Goal: Transaction & Acquisition: Purchase product/service

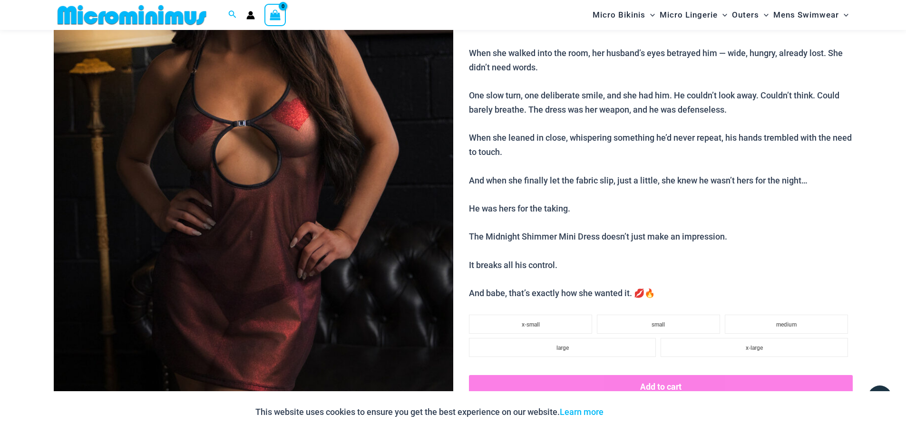
scroll to position [514, 0]
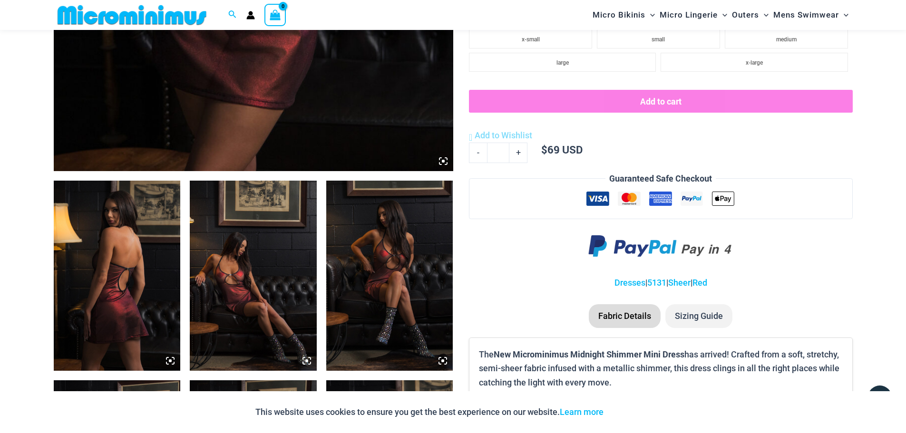
type input "**********"
click at [252, 290] on img at bounding box center [253, 276] width 127 height 190
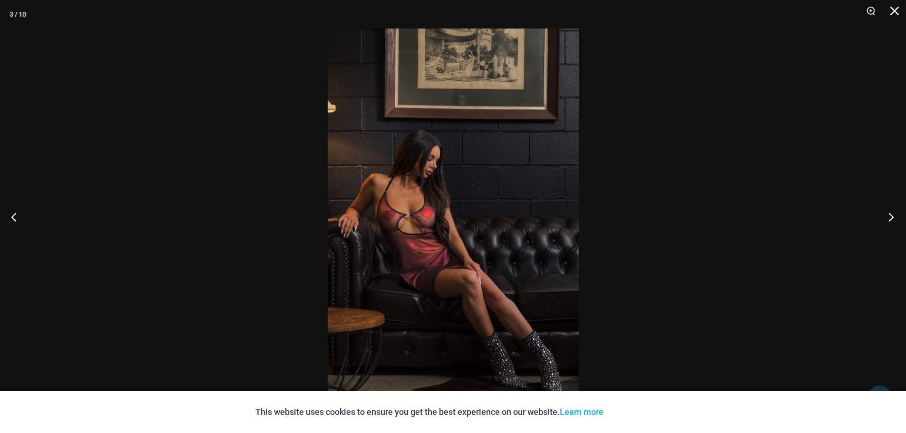
click at [892, 214] on button "Next" at bounding box center [888, 217] width 36 height 48
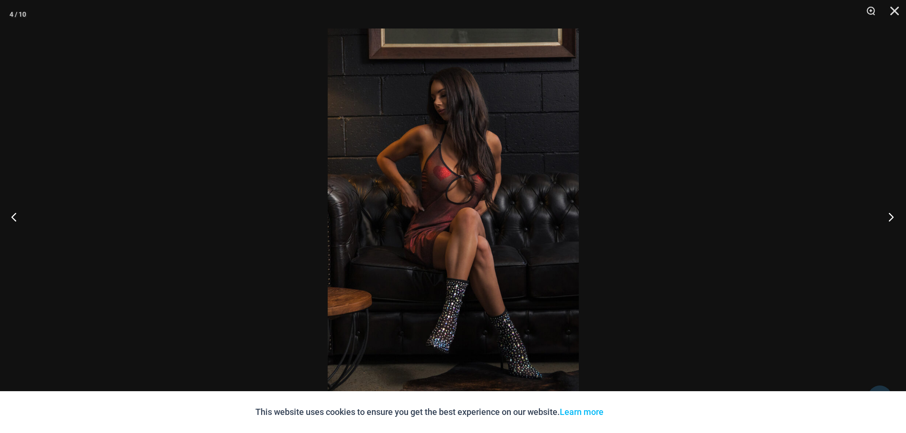
click at [892, 214] on button "Next" at bounding box center [888, 217] width 36 height 48
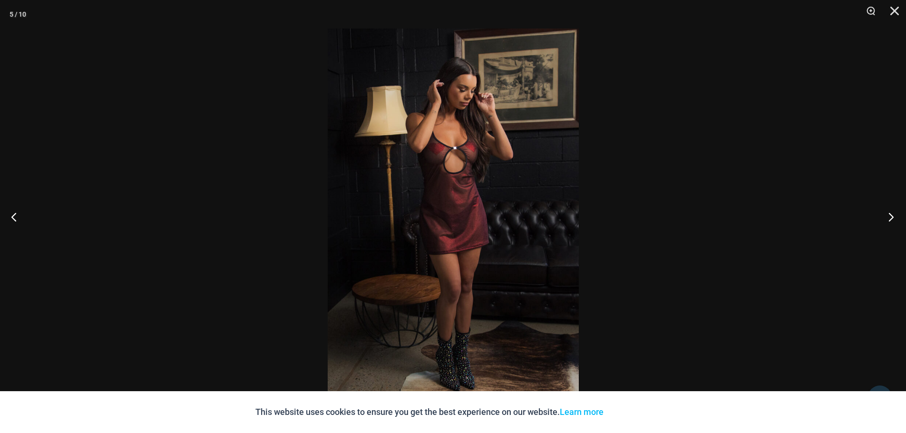
click at [892, 214] on button "Next" at bounding box center [888, 217] width 36 height 48
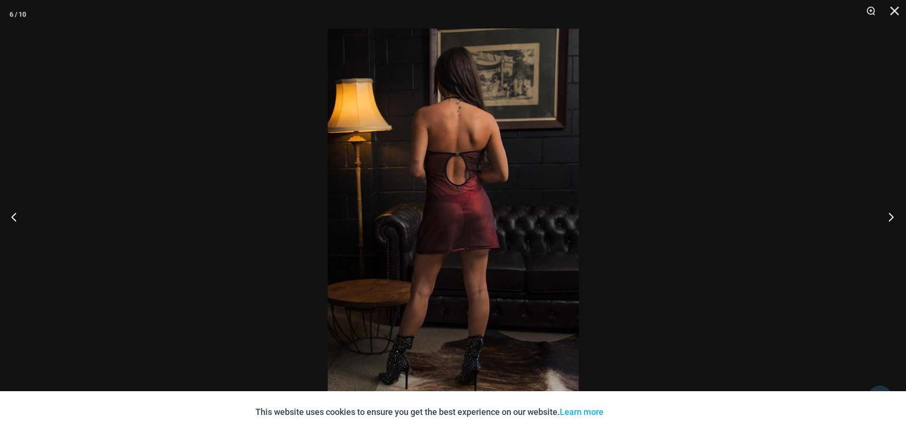
click at [892, 214] on button "Next" at bounding box center [888, 217] width 36 height 48
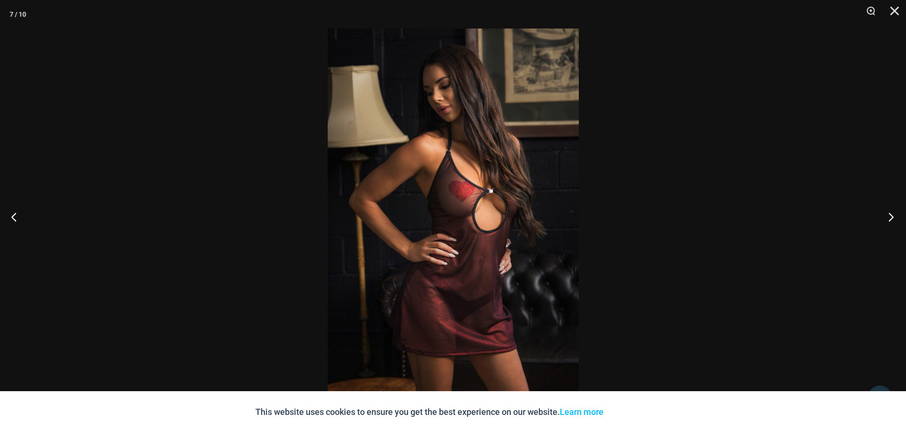
click at [892, 214] on button "Next" at bounding box center [888, 217] width 36 height 48
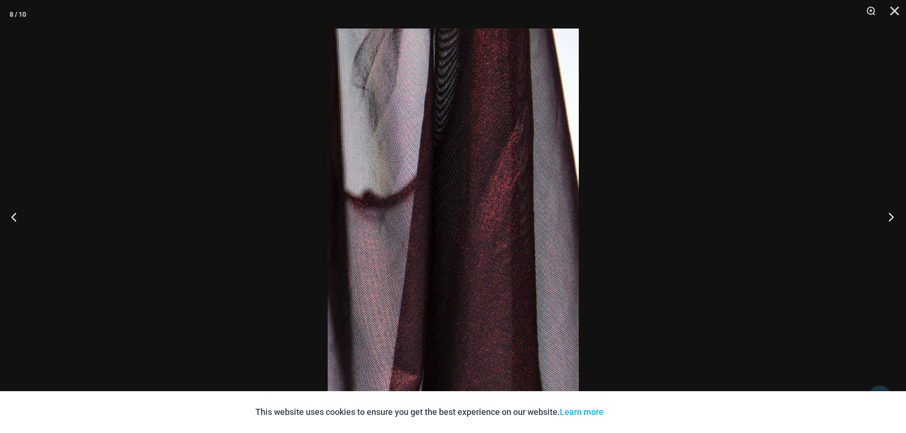
click at [892, 214] on button "Next" at bounding box center [888, 217] width 36 height 48
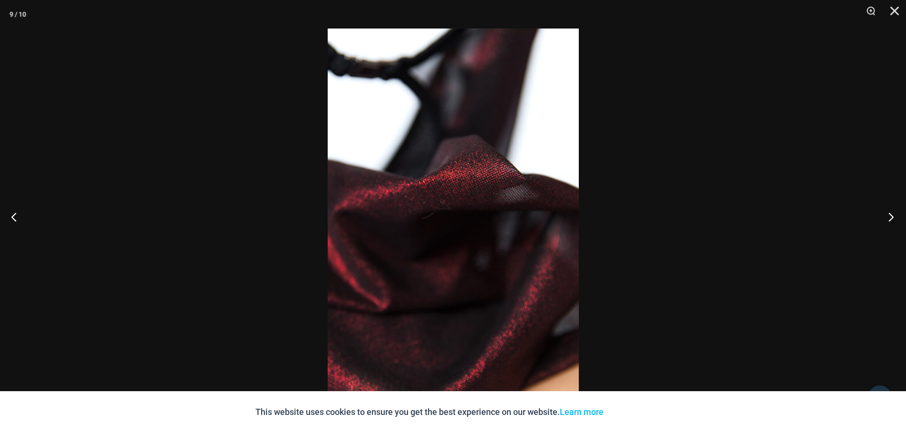
click at [892, 214] on button "Next" at bounding box center [888, 217] width 36 height 48
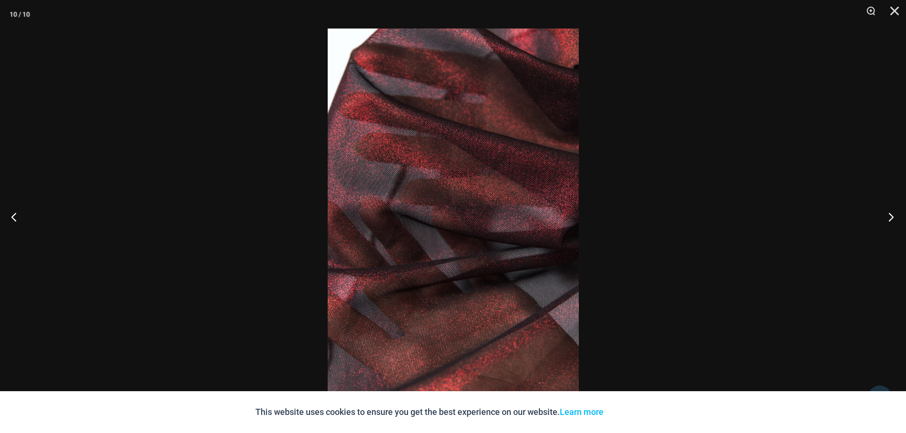
click at [892, 214] on button "Next" at bounding box center [888, 217] width 36 height 48
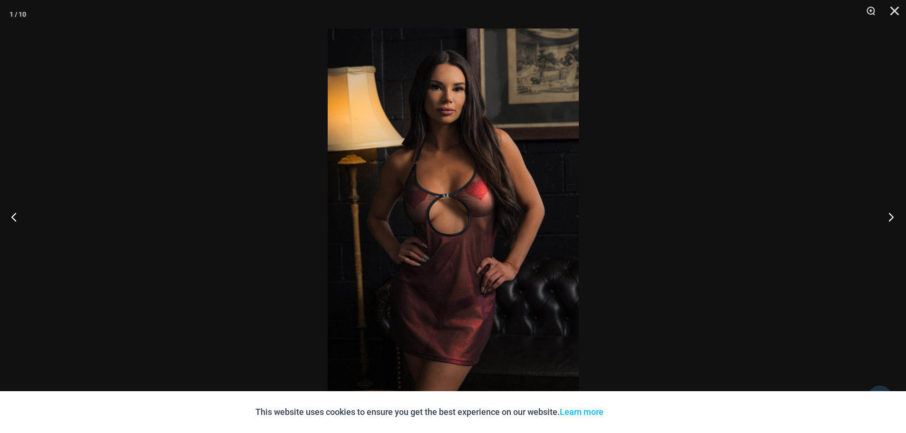
click at [892, 214] on button "Next" at bounding box center [888, 217] width 36 height 48
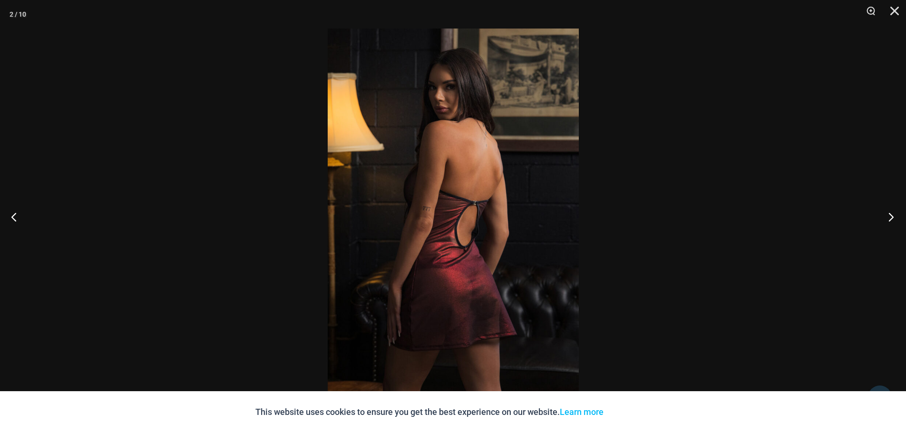
click at [892, 214] on button "Next" at bounding box center [888, 217] width 36 height 48
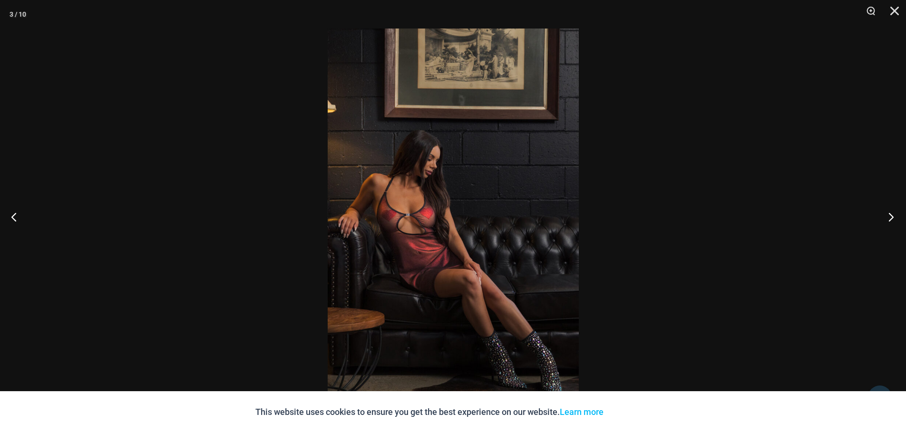
click at [892, 214] on button "Next" at bounding box center [888, 217] width 36 height 48
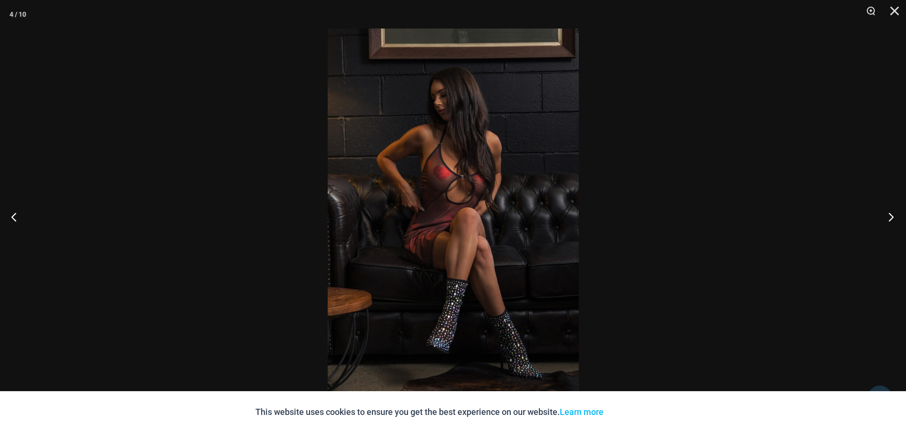
click at [892, 214] on button "Next" at bounding box center [888, 217] width 36 height 48
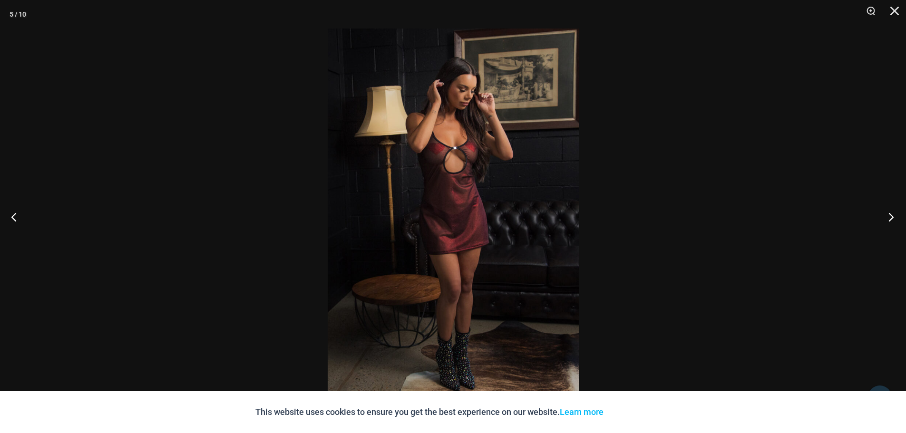
click at [892, 214] on button "Next" at bounding box center [888, 217] width 36 height 48
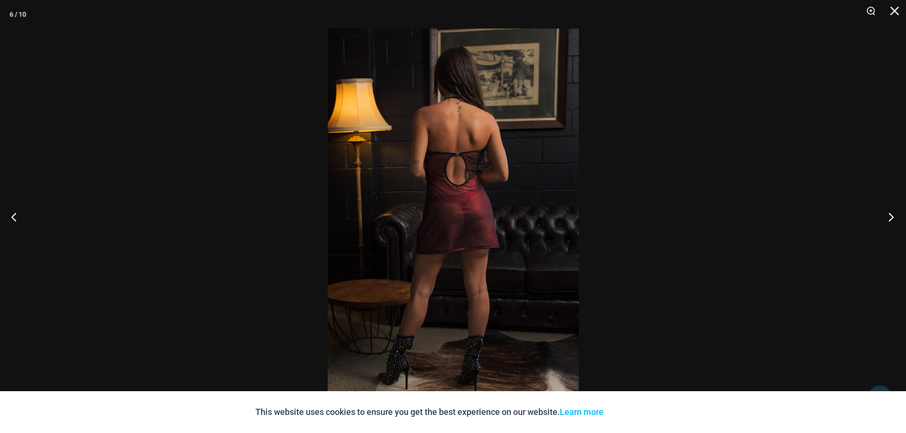
click at [892, 214] on button "Next" at bounding box center [888, 217] width 36 height 48
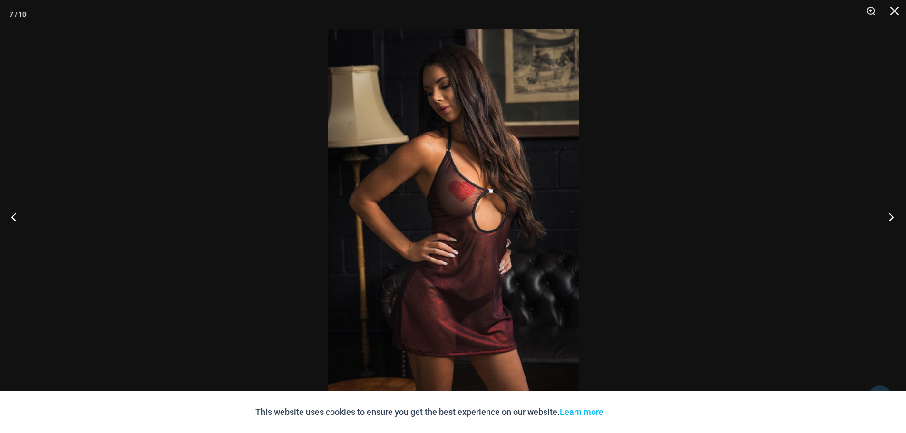
click at [892, 214] on button "Next" at bounding box center [888, 217] width 36 height 48
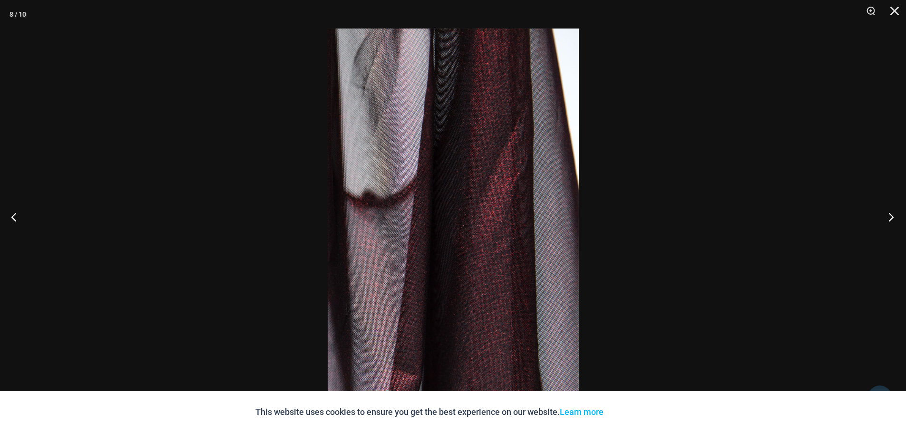
click at [892, 214] on button "Next" at bounding box center [888, 217] width 36 height 48
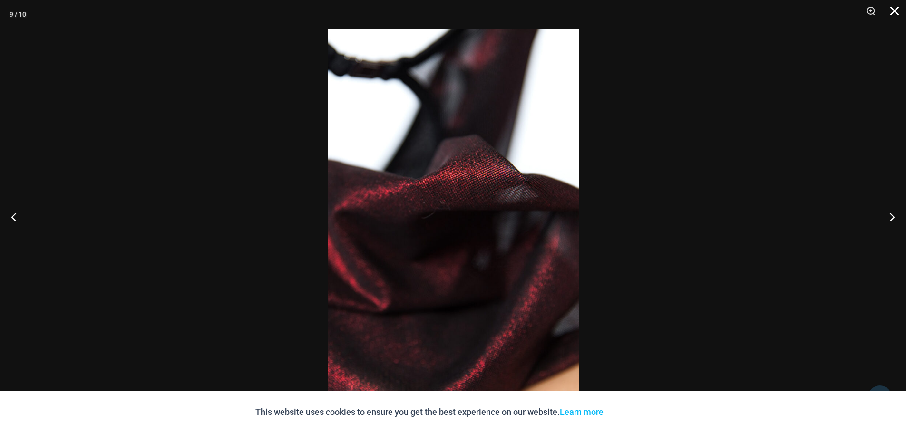
click at [896, 8] on button "Close" at bounding box center [891, 14] width 24 height 29
